Goal: Information Seeking & Learning: Find specific fact

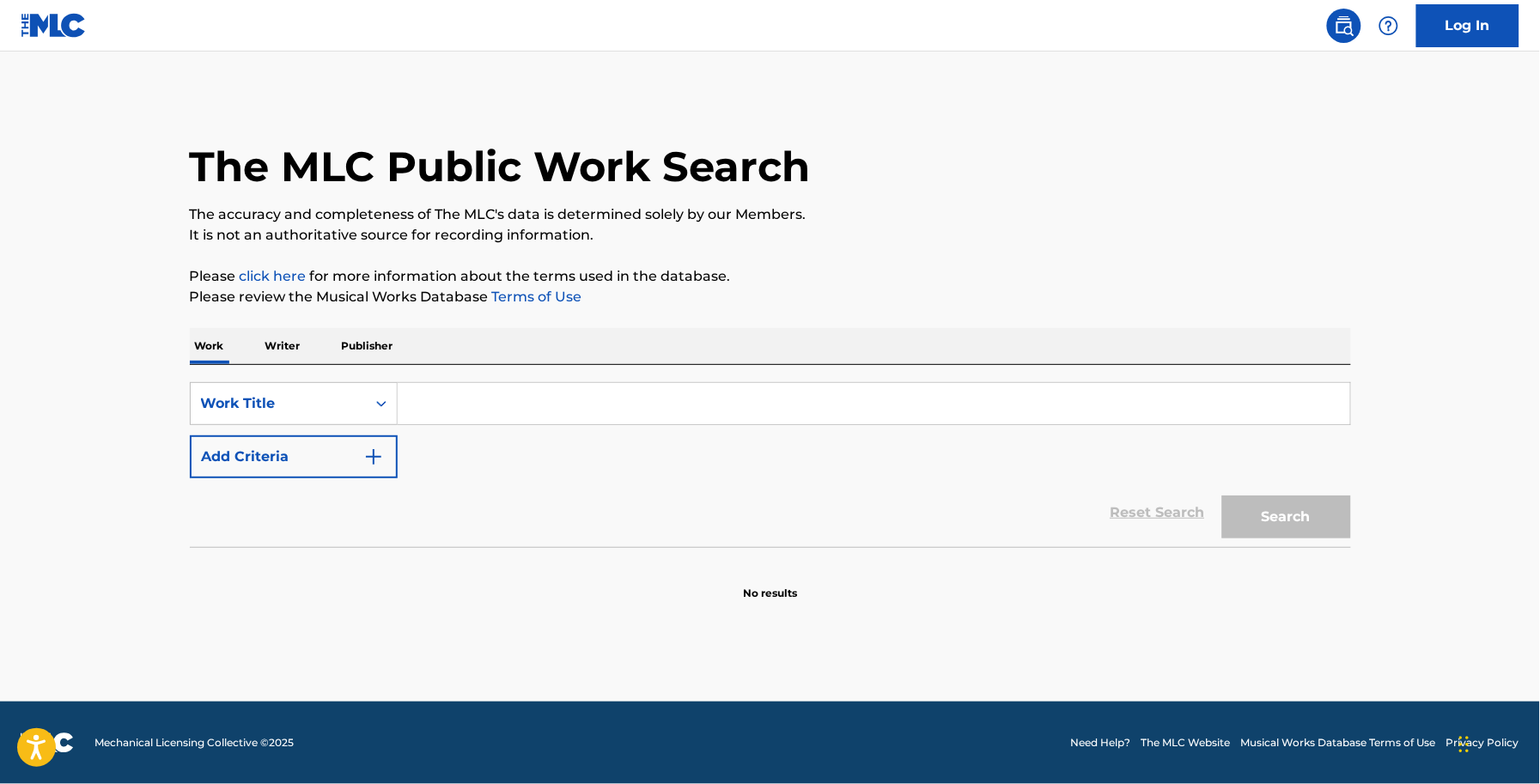
click at [419, 367] on div "SearchWithCriteria653ce9cc-978d-4cae-bbe5-c1c3492e239e Work Title Add Criteria …" at bounding box center [770, 456] width 1161 height 182
drag, startPoint x: 431, startPoint y: 387, endPoint x: 388, endPoint y: 455, distance: 80.5
click at [432, 389] on input "Search Form" at bounding box center [873, 404] width 952 height 41
click at [365, 482] on div "Reset Search Search" at bounding box center [770, 513] width 1161 height 69
click at [465, 405] on input "Search Form" at bounding box center [873, 404] width 952 height 41
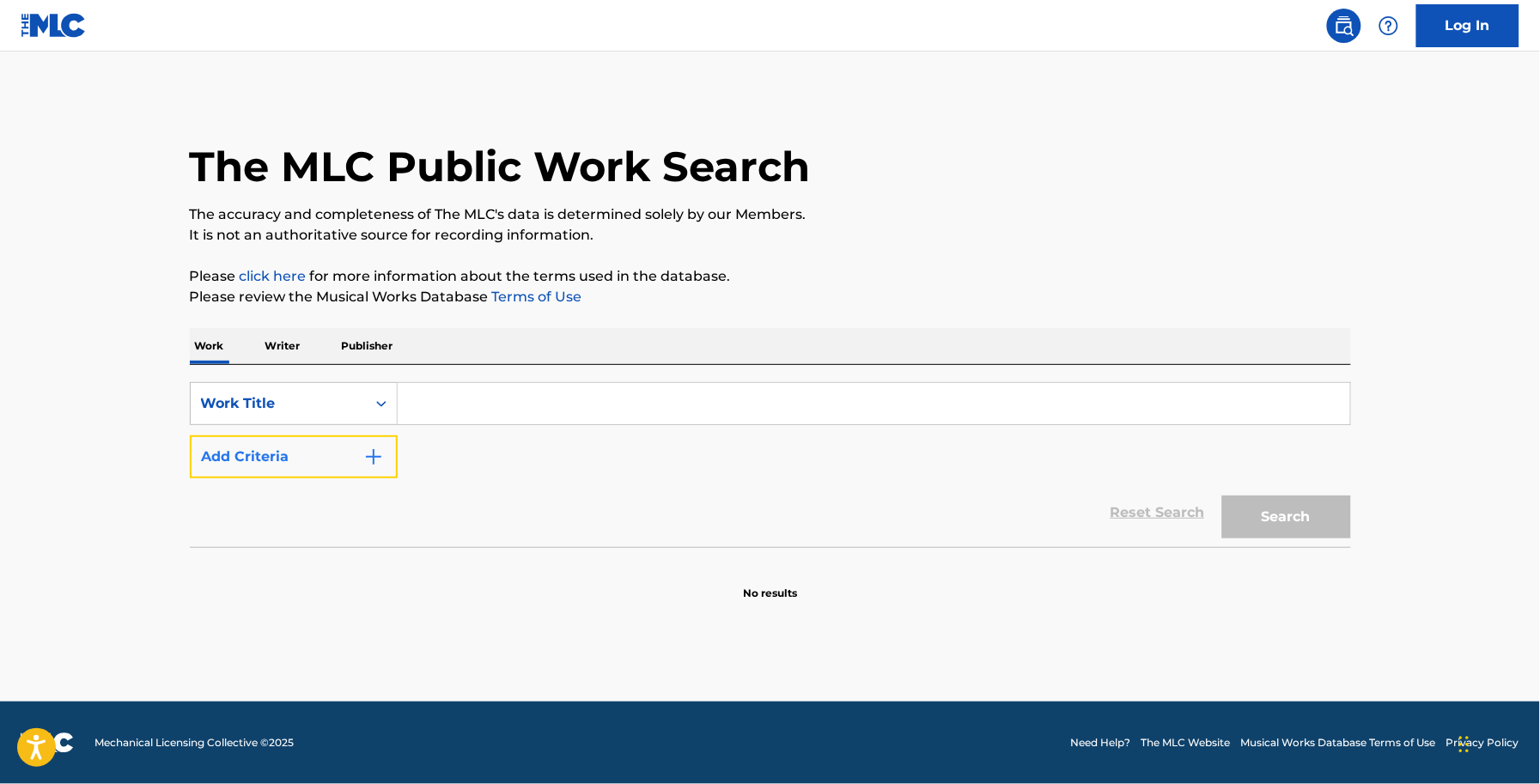
click at [308, 454] on button "Add Criteria" at bounding box center [294, 457] width 208 height 43
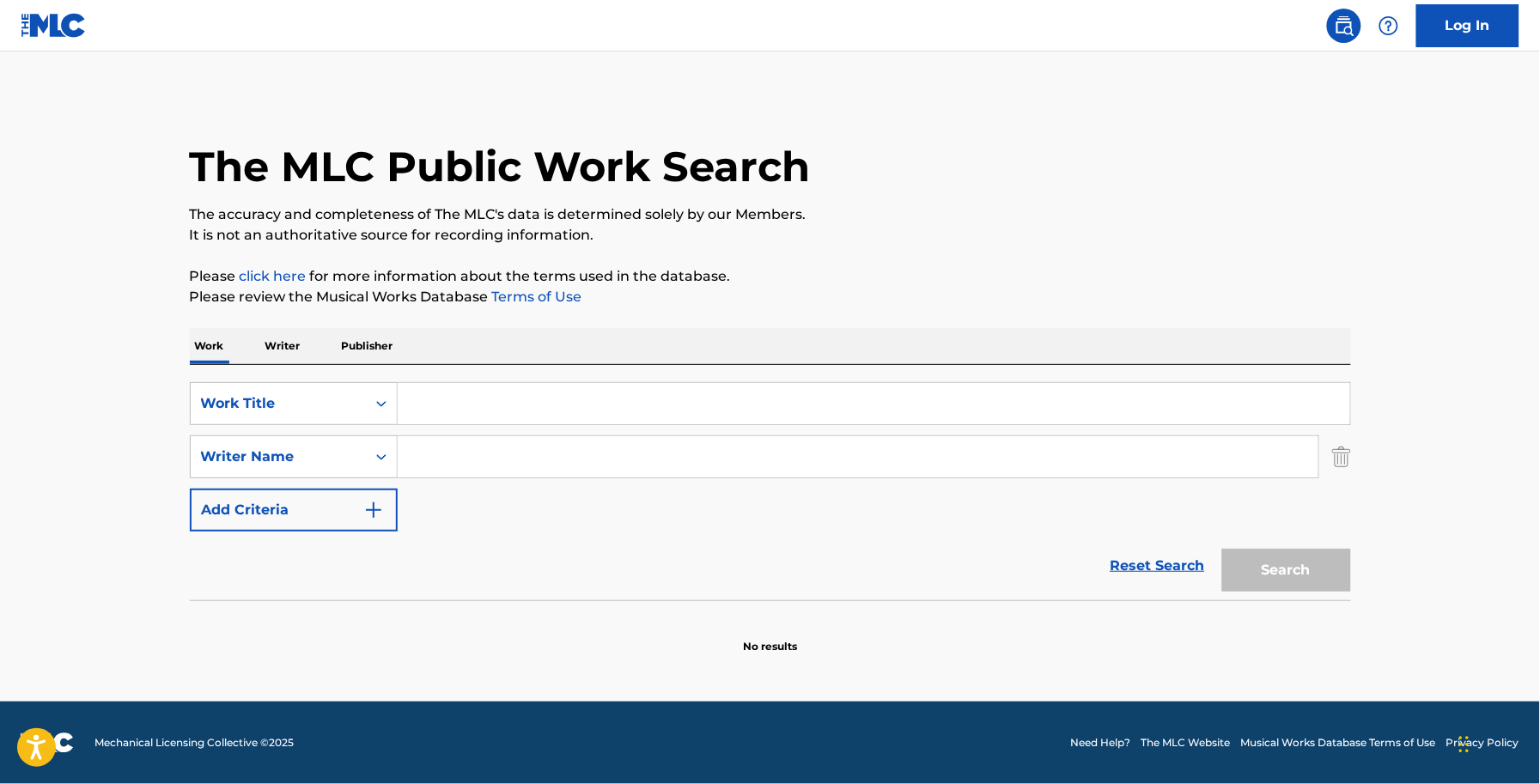
click at [431, 399] on input "Search Form" at bounding box center [873, 404] width 952 height 41
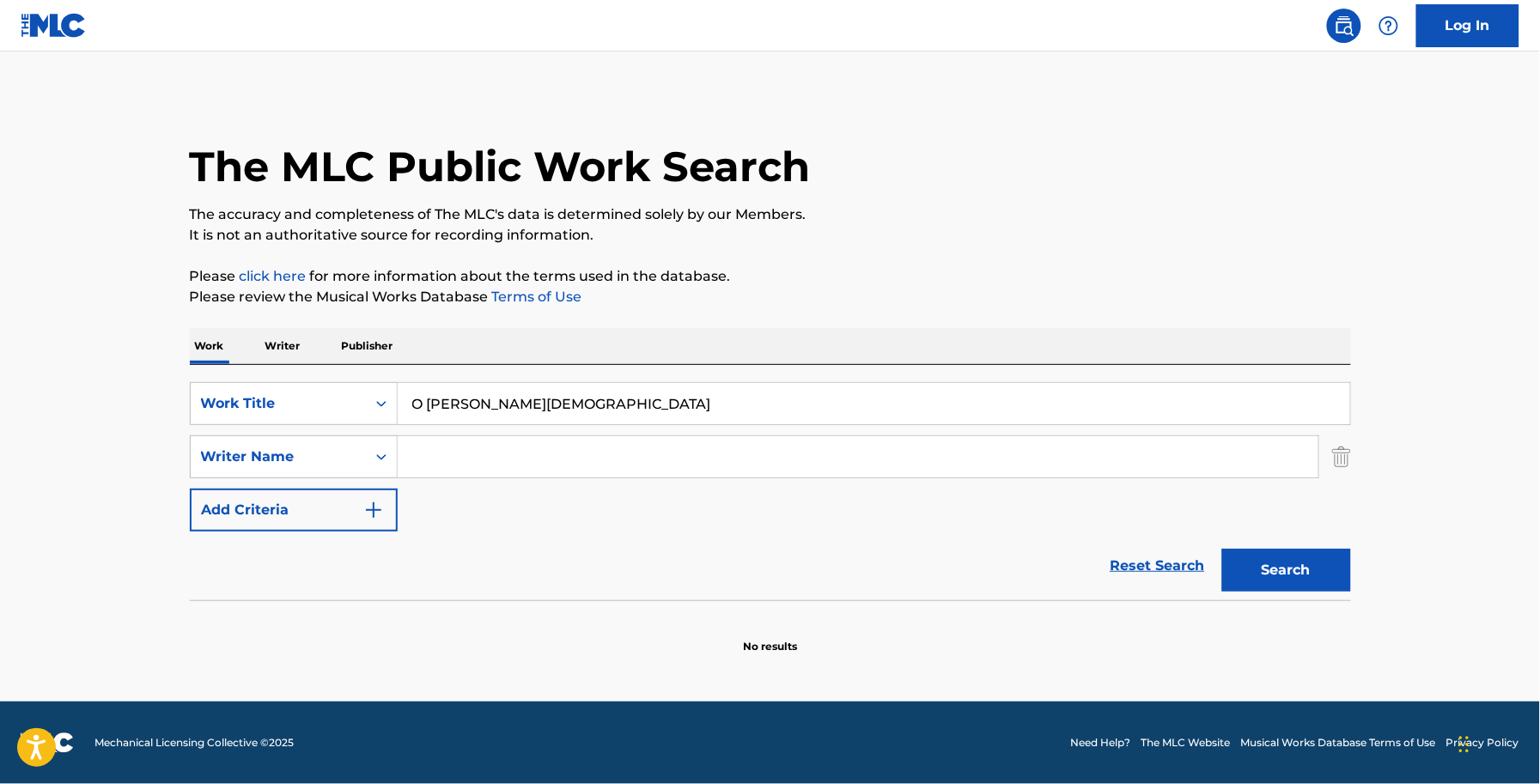
type input "O [PERSON_NAME][DEMOGRAPHIC_DATA]"
click at [460, 464] on input "Search Form" at bounding box center [858, 457] width 920 height 41
type input "[PERSON_NAME]"
click at [1222, 549] on button "Search" at bounding box center [1286, 570] width 128 height 43
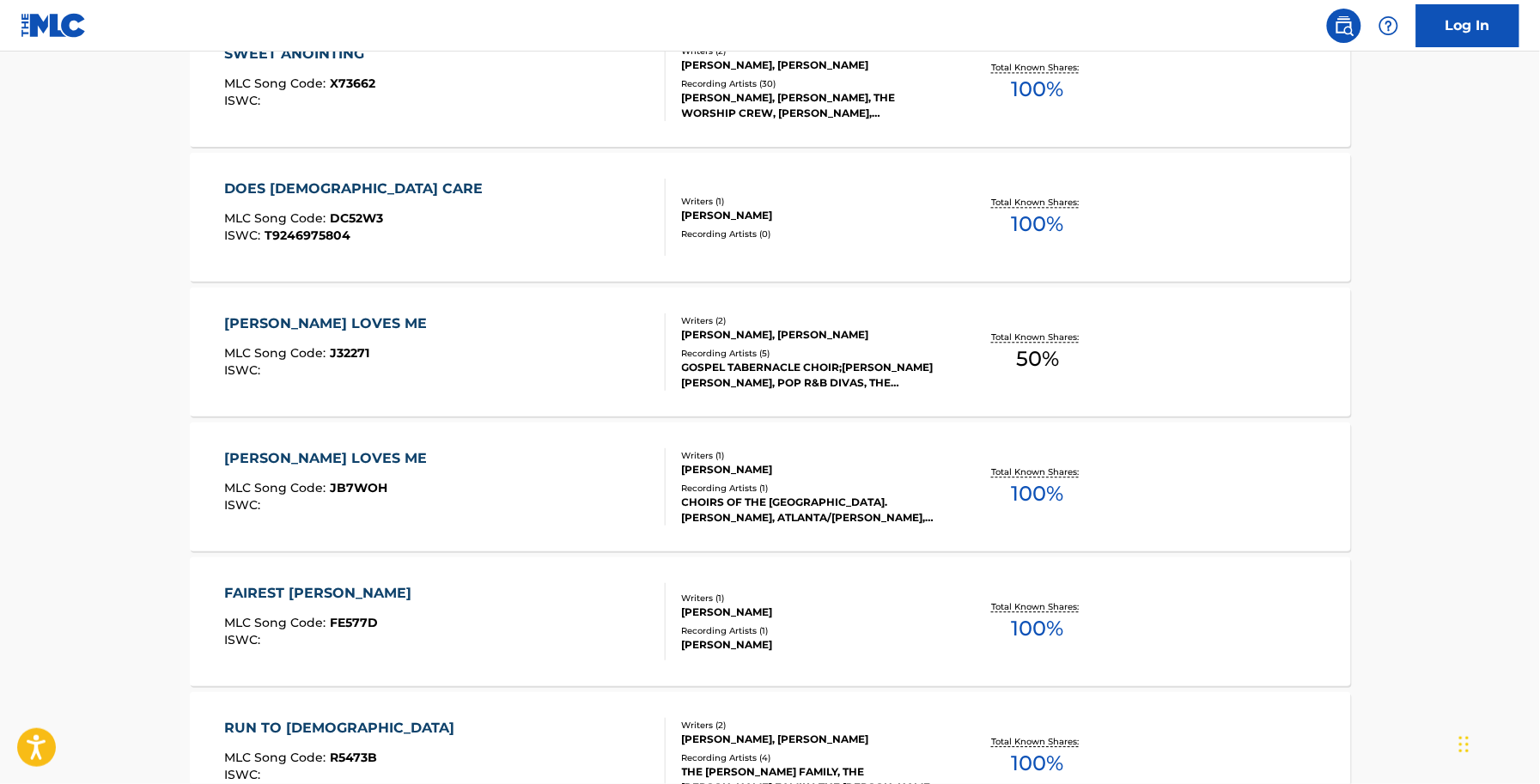
scroll to position [1288, 0]
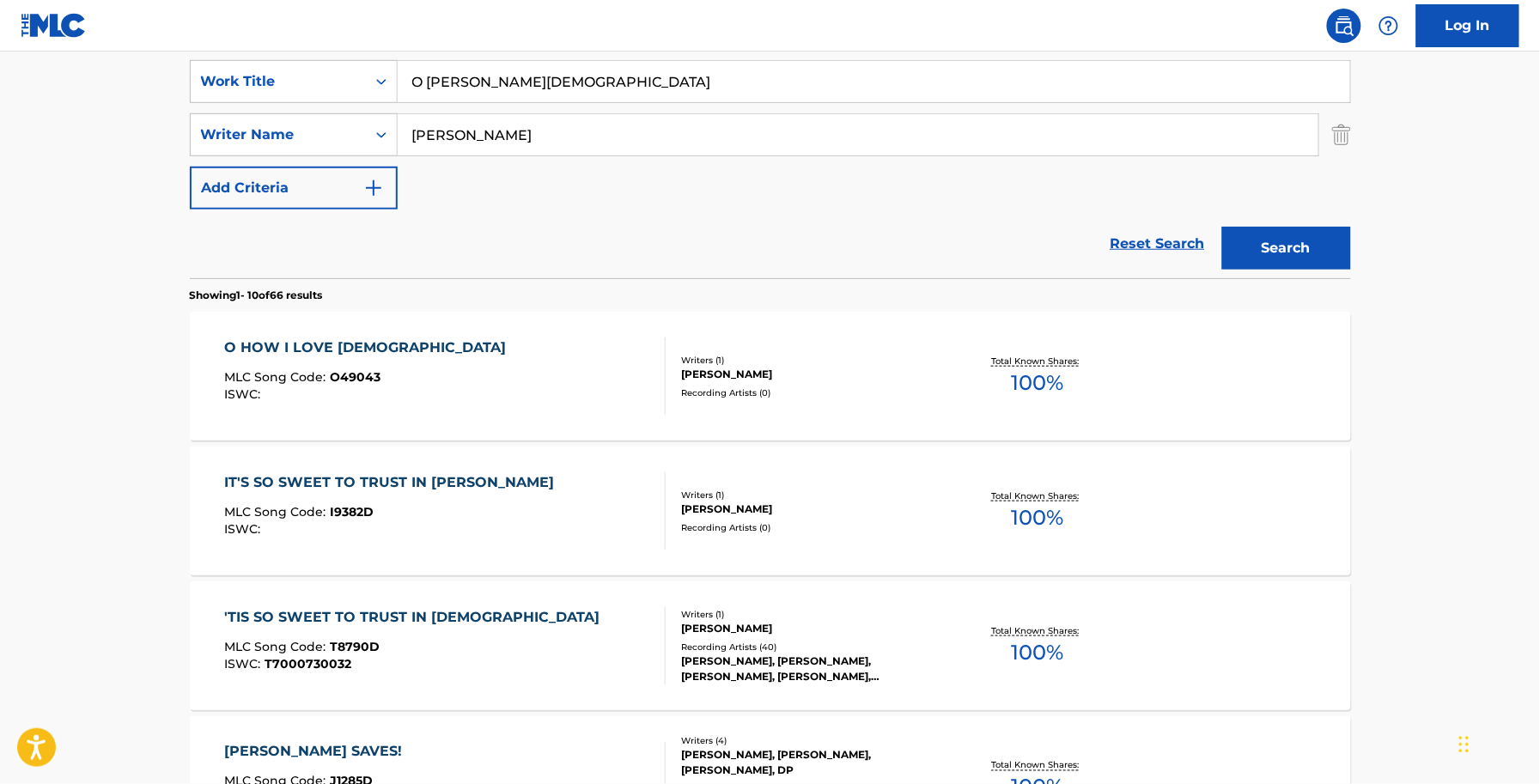
click at [584, 451] on div "IT'S SO SWEET TO TRUST IN [PERSON_NAME] MLC Song Code : I9382D ISWC : Writers (…" at bounding box center [770, 511] width 1161 height 128
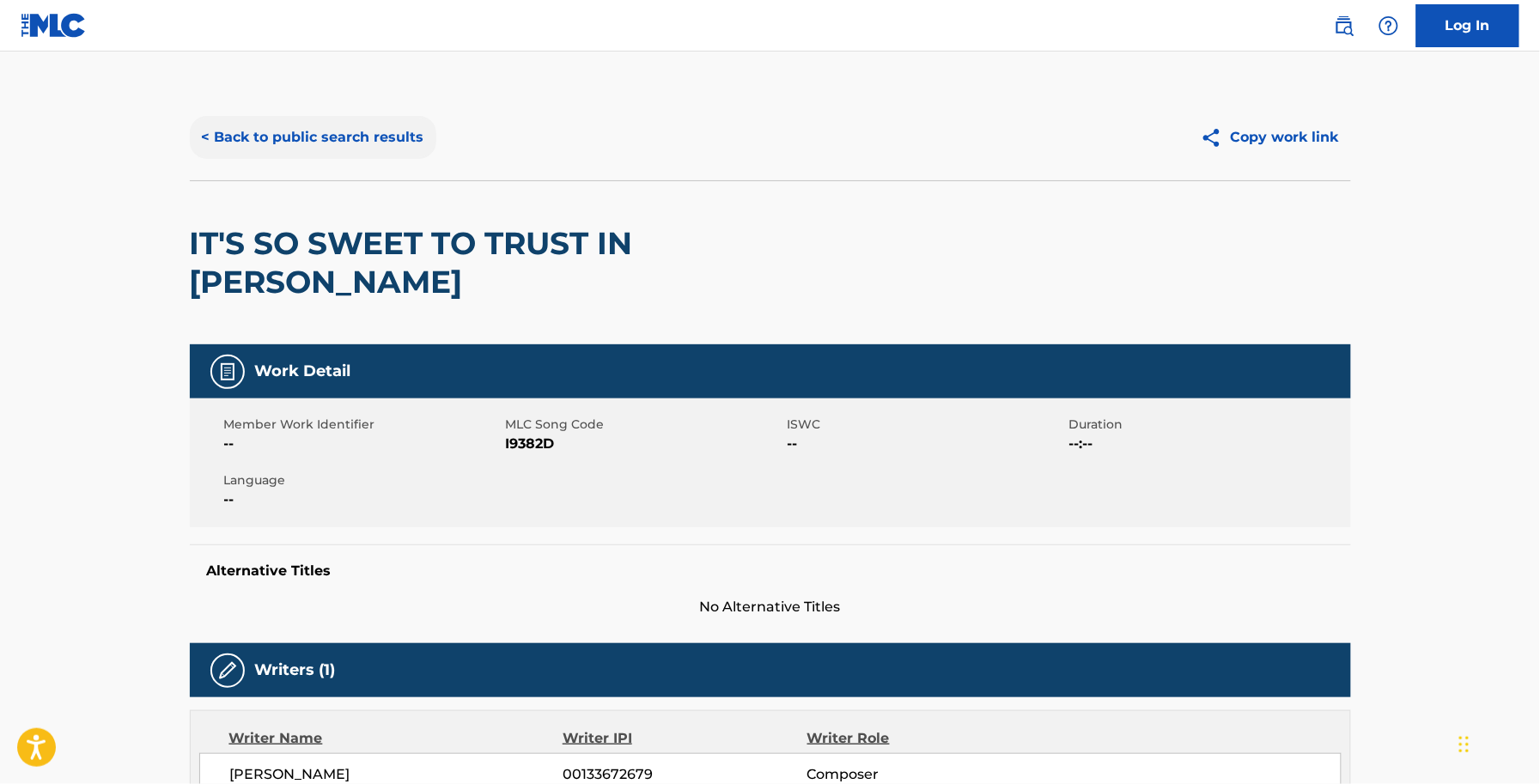
click at [375, 133] on button "< Back to public search results" at bounding box center [313, 137] width 246 height 43
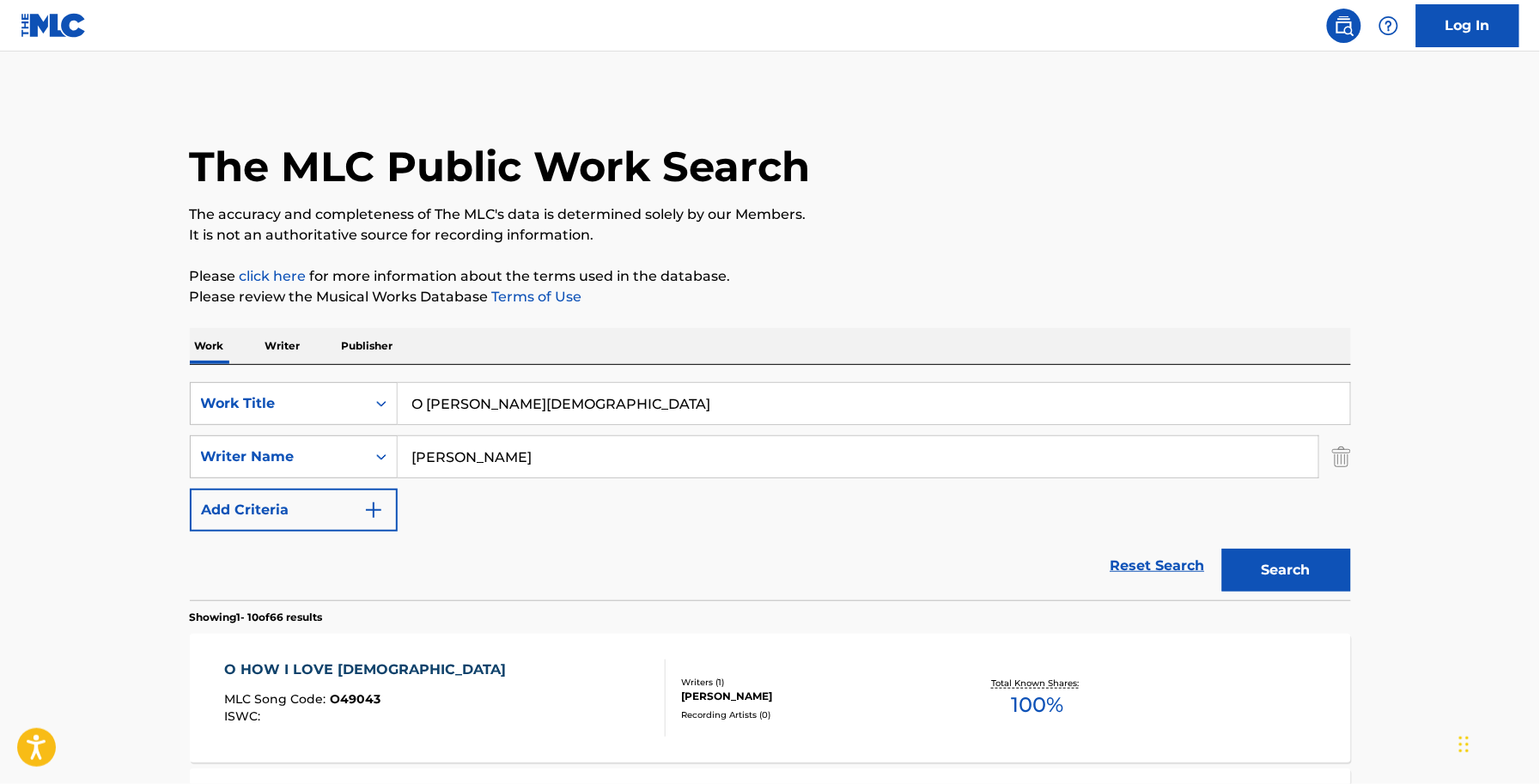
scroll to position [322, 0]
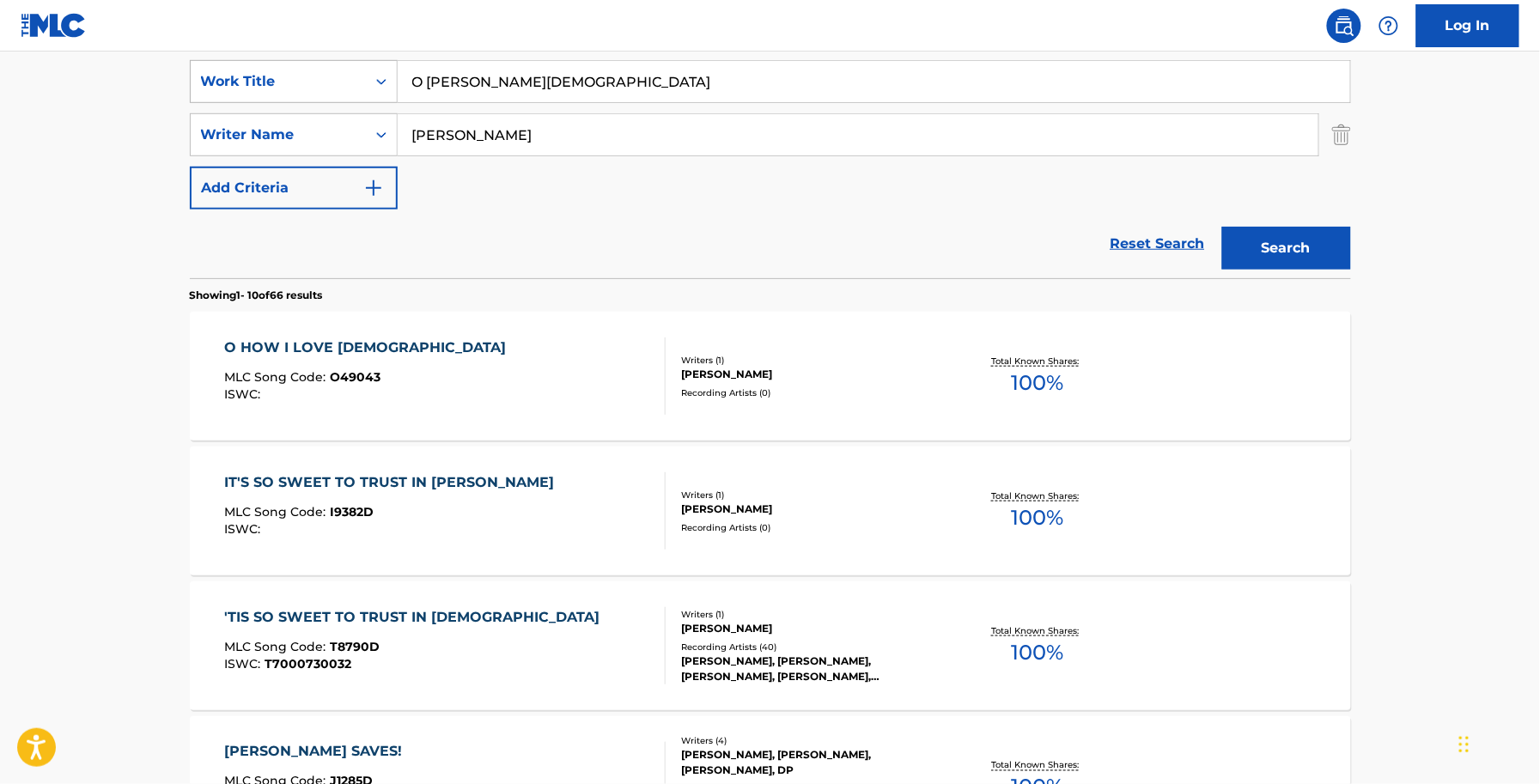
drag, startPoint x: 425, startPoint y: 81, endPoint x: 388, endPoint y: 73, distance: 37.9
click at [388, 73] on div "SearchWithCriteria653ce9cc-978d-4cae-bbe5-c1c3492e239e Work Title O [PERSON_NAM…" at bounding box center [770, 81] width 1161 height 43
type input "[PERSON_NAME][DEMOGRAPHIC_DATA]"
click at [1222, 226] on button "Search" at bounding box center [1286, 248] width 128 height 43
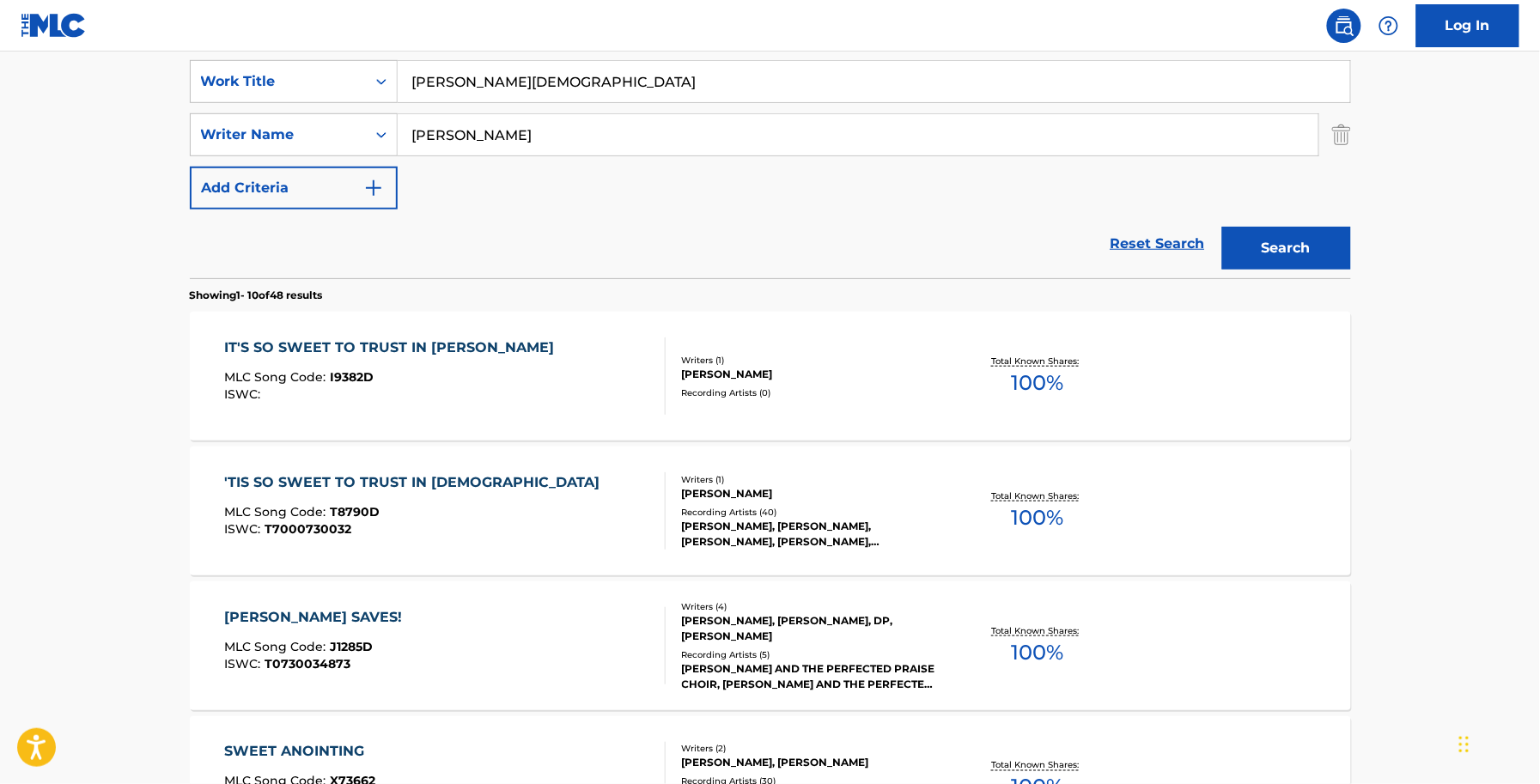
drag, startPoint x: 535, startPoint y: 142, endPoint x: 218, endPoint y: 157, distance: 317.4
click at [218, 157] on div "SearchWithCriteria653ce9cc-978d-4cae-bbe5-c1c3492e239e Work Title [PERSON_NAME]…" at bounding box center [770, 134] width 1161 height 149
type input "[PERSON_NAME]"
click at [1222, 226] on button "Search" at bounding box center [1286, 248] width 128 height 43
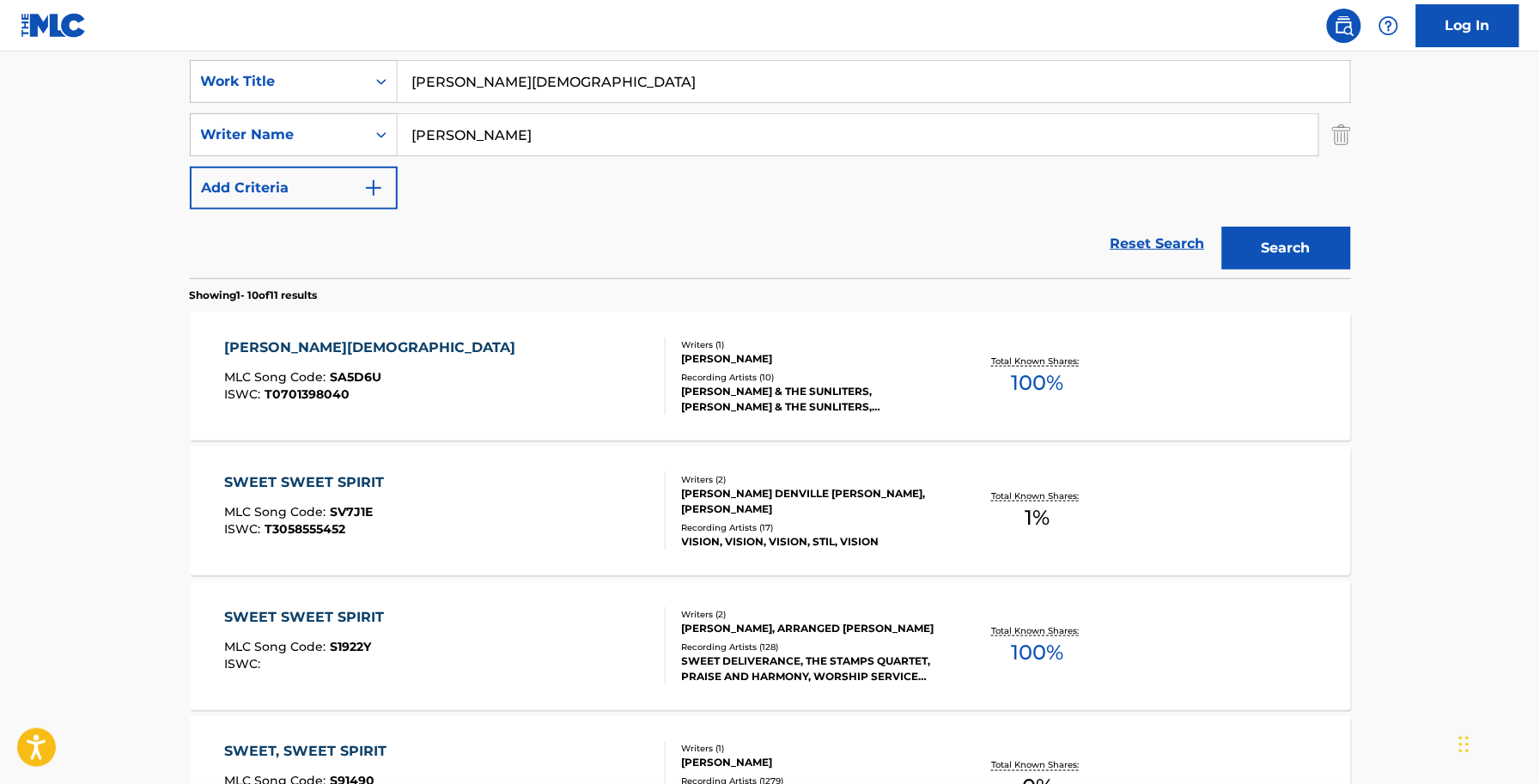
click at [468, 365] on div "[PERSON_NAME] MLC Song Code : SA5D6U ISWC : T0701398040" at bounding box center [445, 375] width 441 height 77
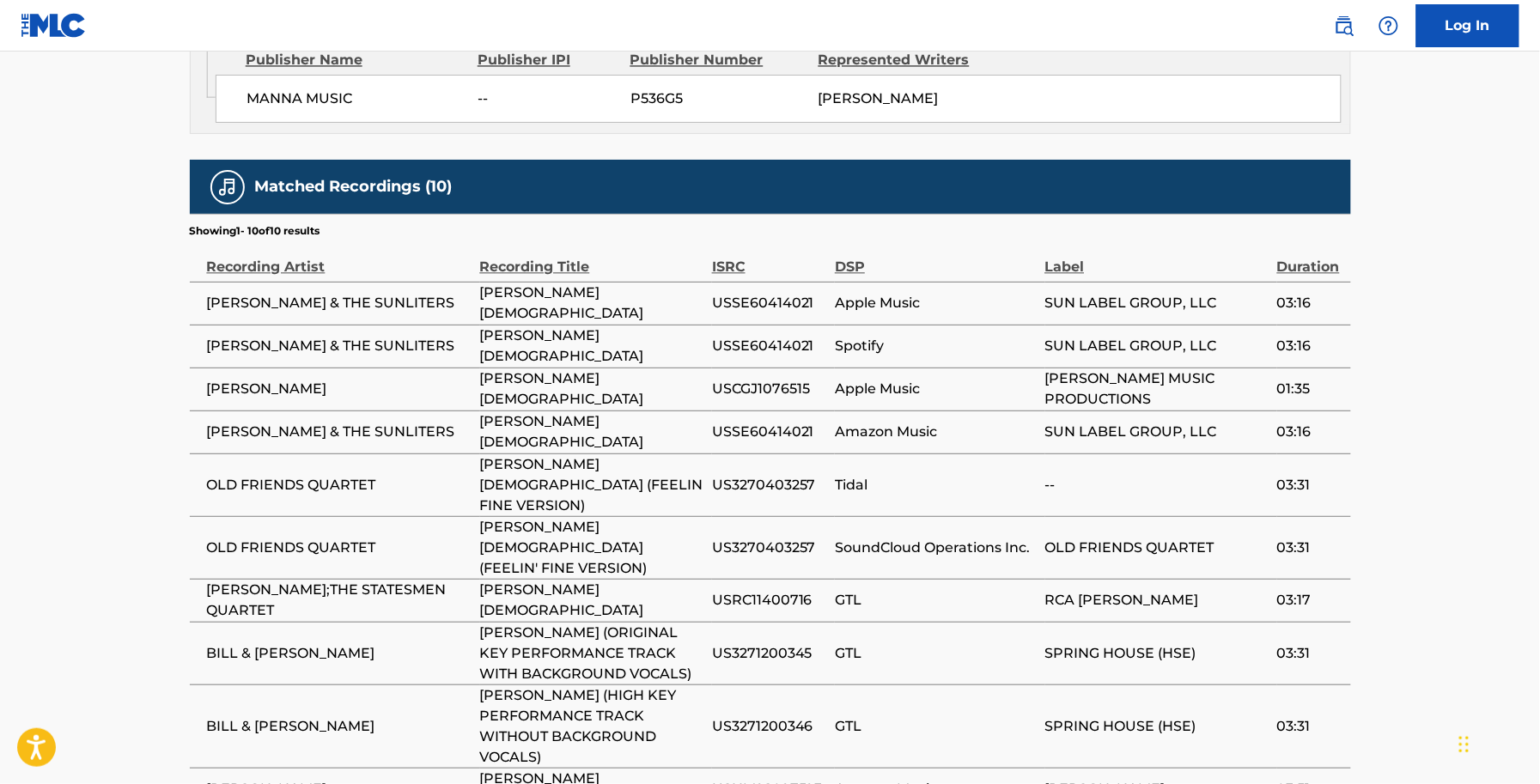
scroll to position [1161, 0]
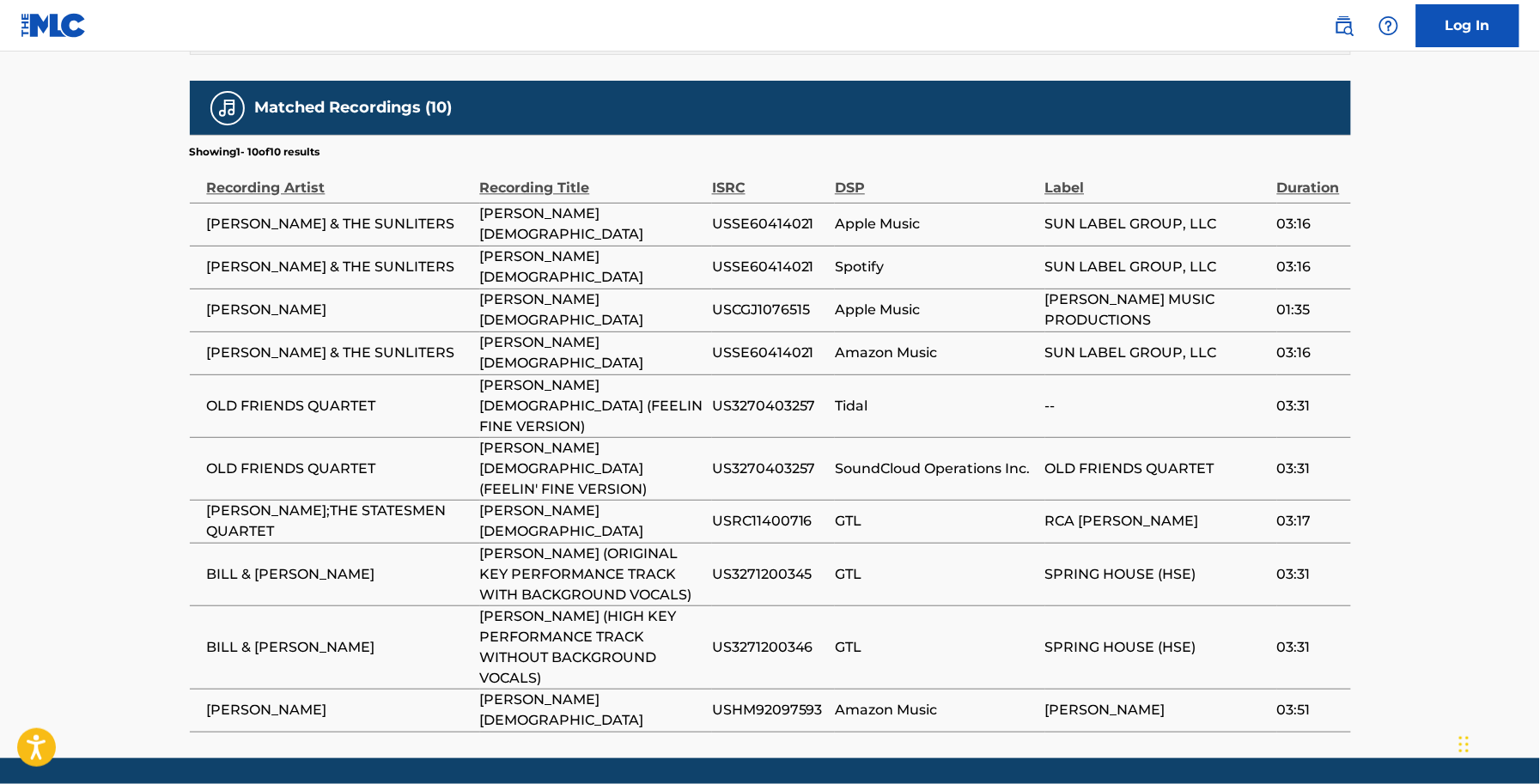
drag, startPoint x: 299, startPoint y: 194, endPoint x: 352, endPoint y: 653, distance: 462.0
click at [352, 653] on tbody "[PERSON_NAME] & THE SUNLITERS [PERSON_NAME] USSE60414021 Apple Music SUN LABEL …" at bounding box center [770, 467] width 1161 height 529
click at [352, 700] on span "[PERSON_NAME]" at bounding box center [339, 710] width 265 height 21
click at [541, 544] on span "[PERSON_NAME] (ORIGINAL KEY PERFORMANCE TRACK WITH BACKGROUND VOCALS)" at bounding box center [592, 574] width 224 height 62
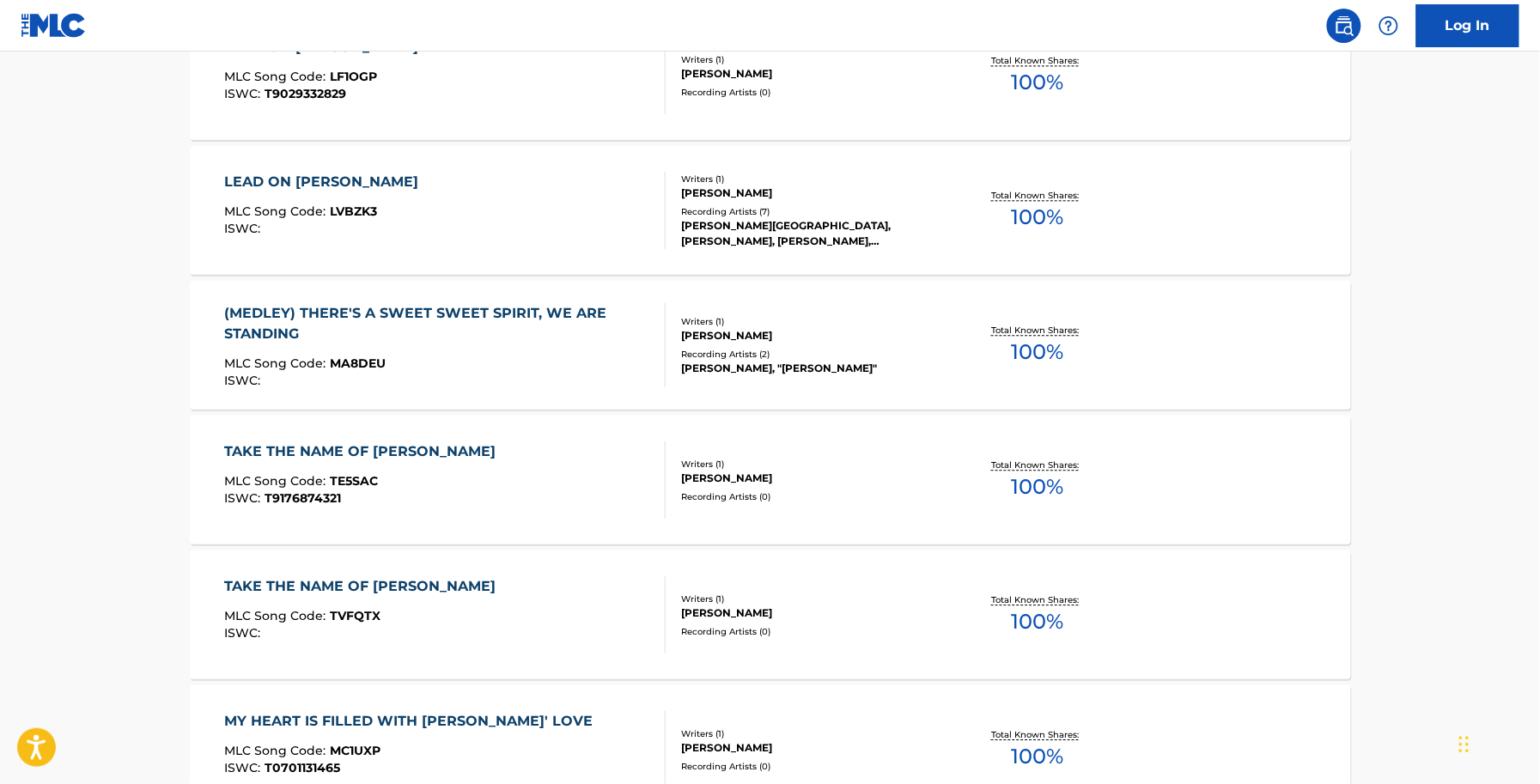
scroll to position [322, 0]
